Goal: Task Accomplishment & Management: Use online tool/utility

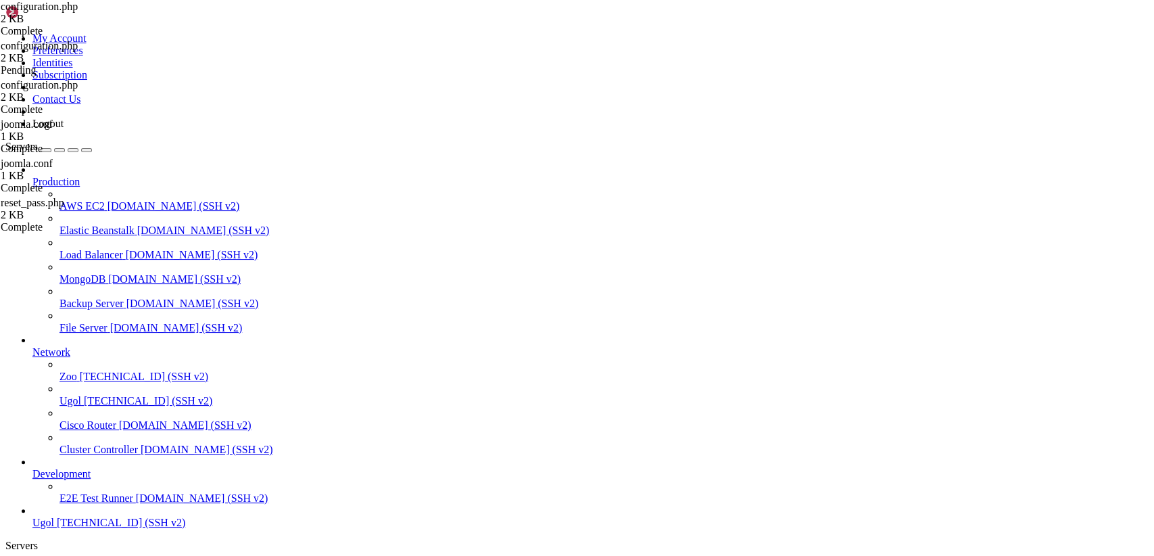
scroll to position [4446, 0]
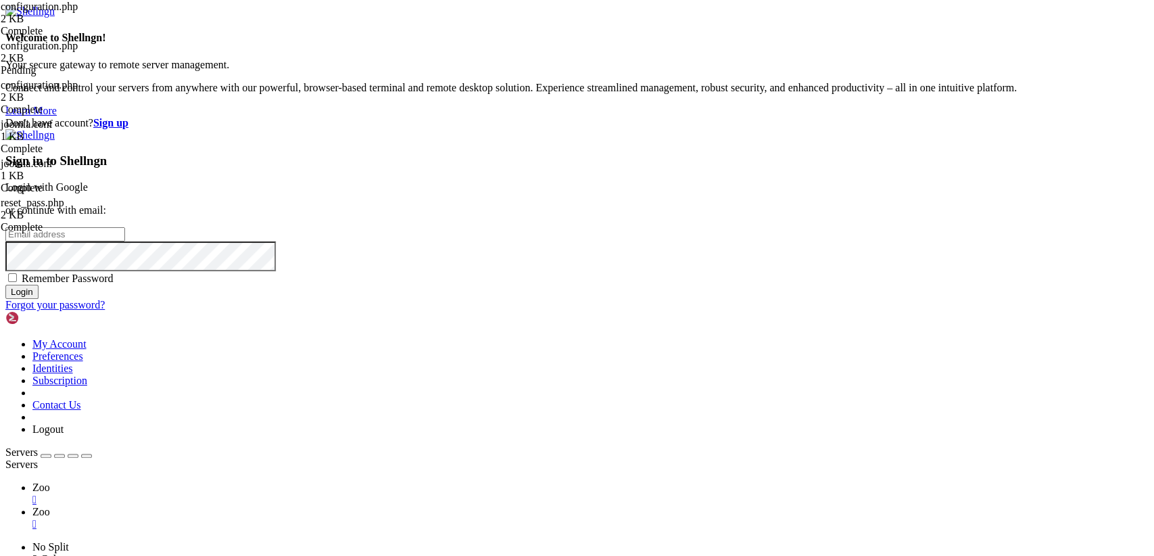
type input "root"
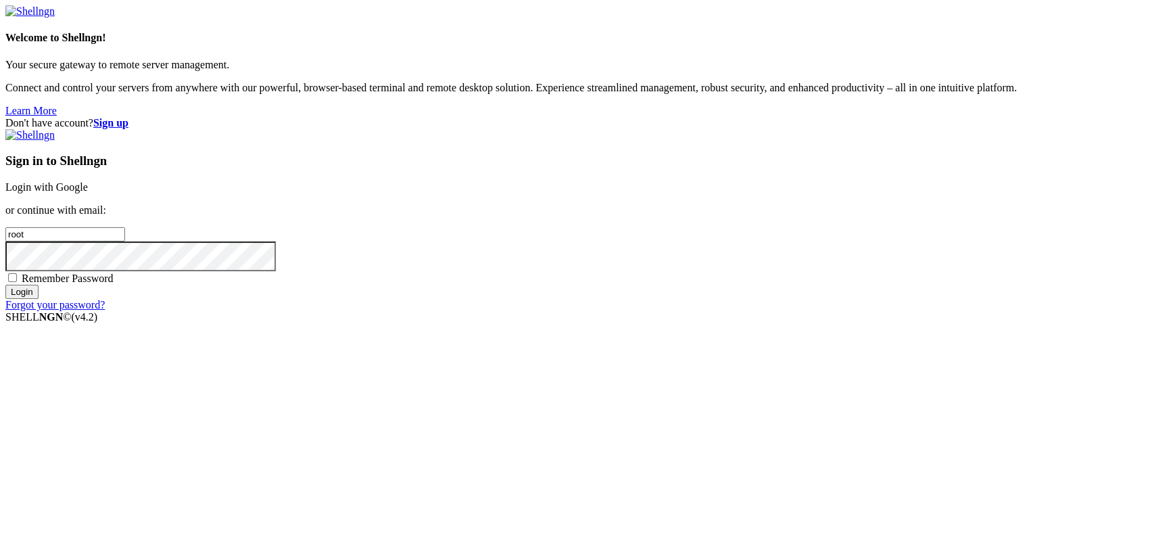
click at [88, 193] on link "Login with Google" at bounding box center [46, 186] width 82 height 11
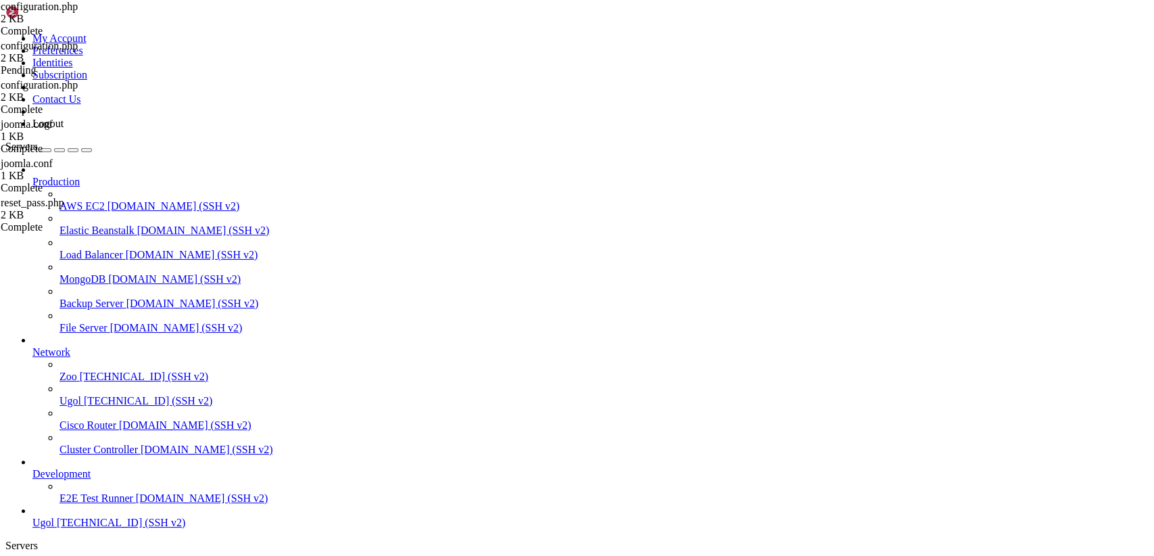
scroll to position [4458, 0]
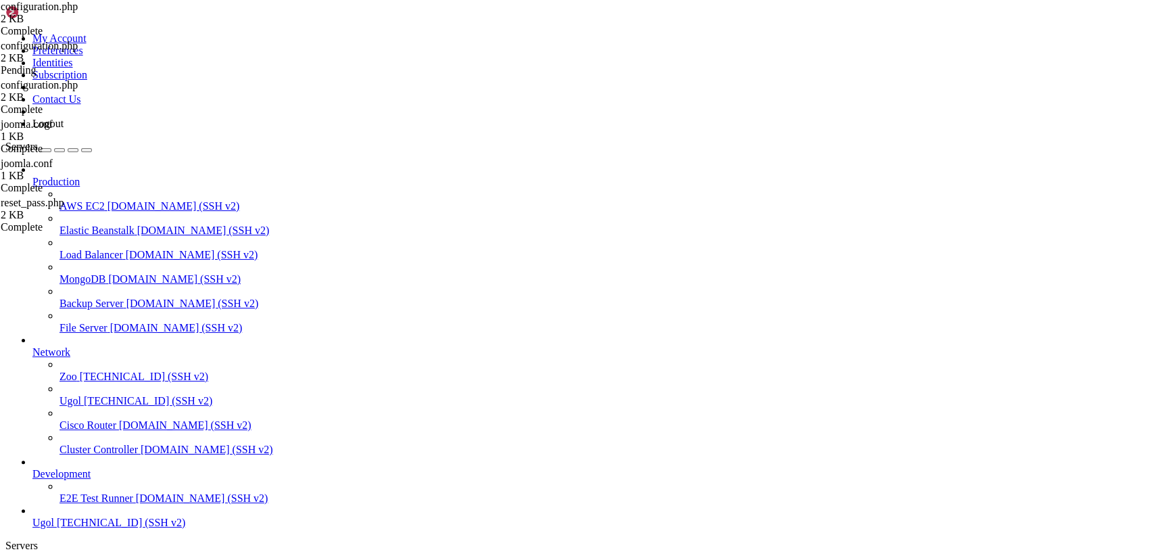
scroll to position [4780, 0]
